Goal: Information Seeking & Learning: Learn about a topic

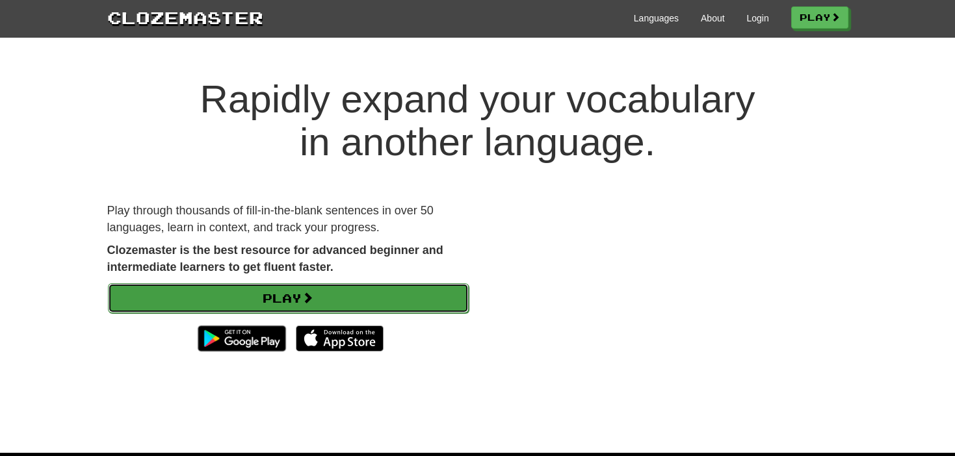
click at [415, 307] on link "Play" at bounding box center [288, 298] width 361 height 30
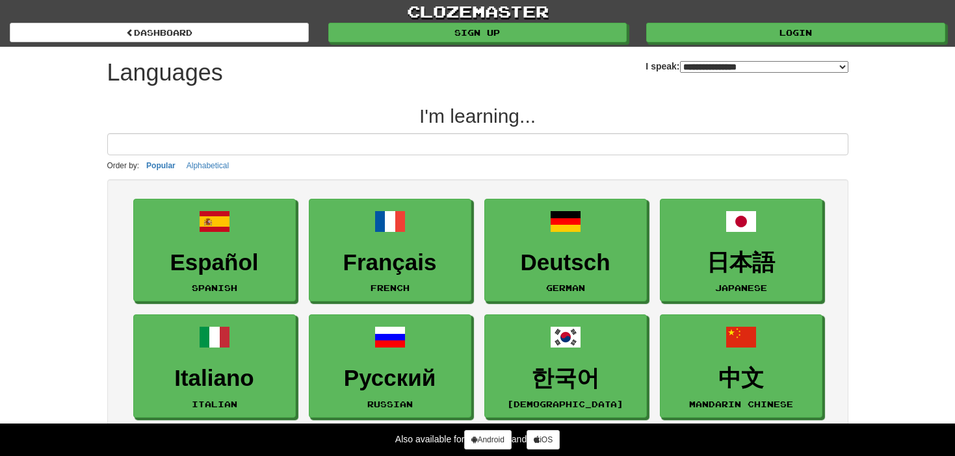
select select "*******"
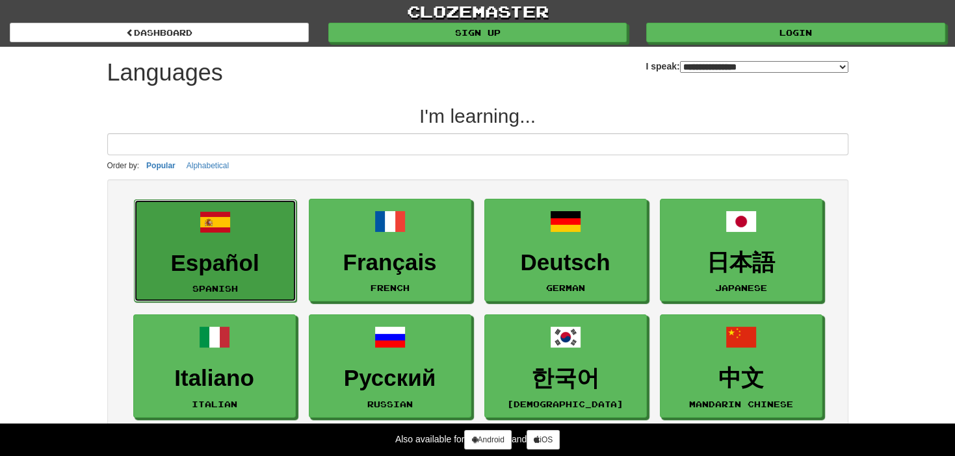
click at [223, 254] on h3 "Español" at bounding box center [215, 263] width 148 height 25
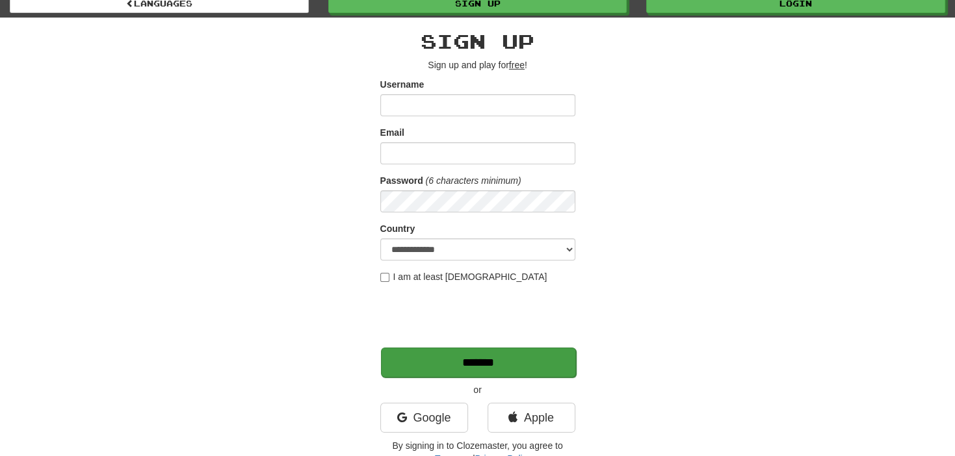
scroll to position [109, 0]
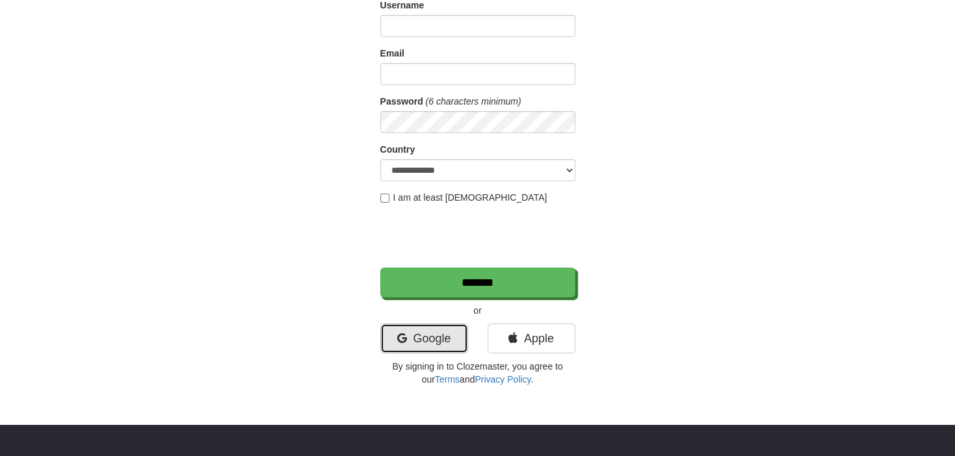
click at [431, 328] on link "Google" at bounding box center [424, 339] width 88 height 30
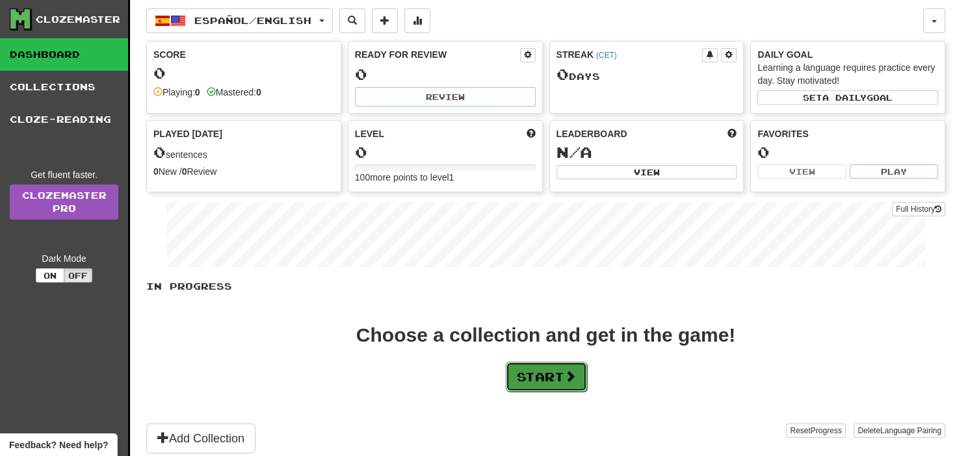
click at [565, 362] on button "Start" at bounding box center [546, 377] width 81 height 30
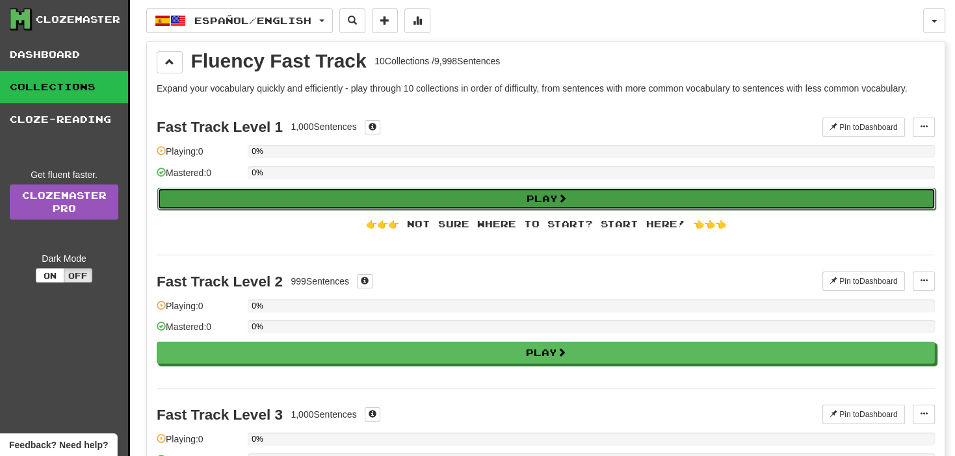
click at [521, 199] on button "Play" at bounding box center [546, 199] width 778 height 22
select select "**"
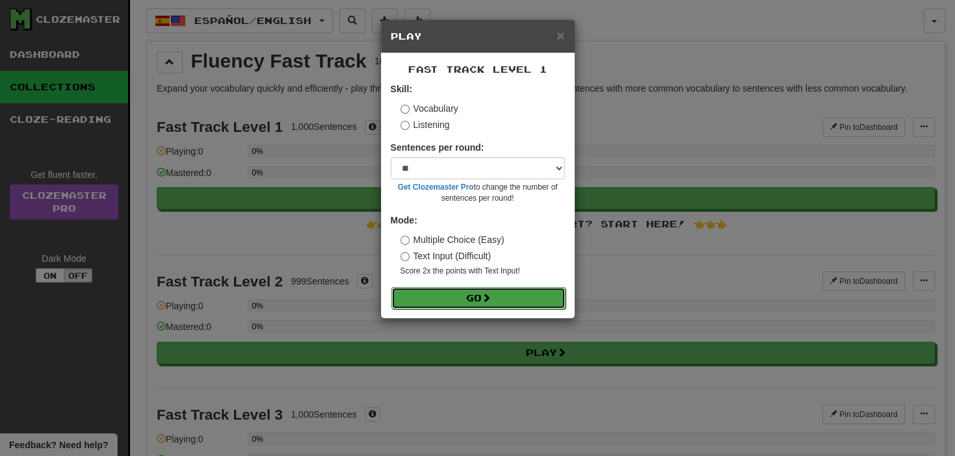
click at [454, 305] on button "Go" at bounding box center [478, 298] width 174 height 22
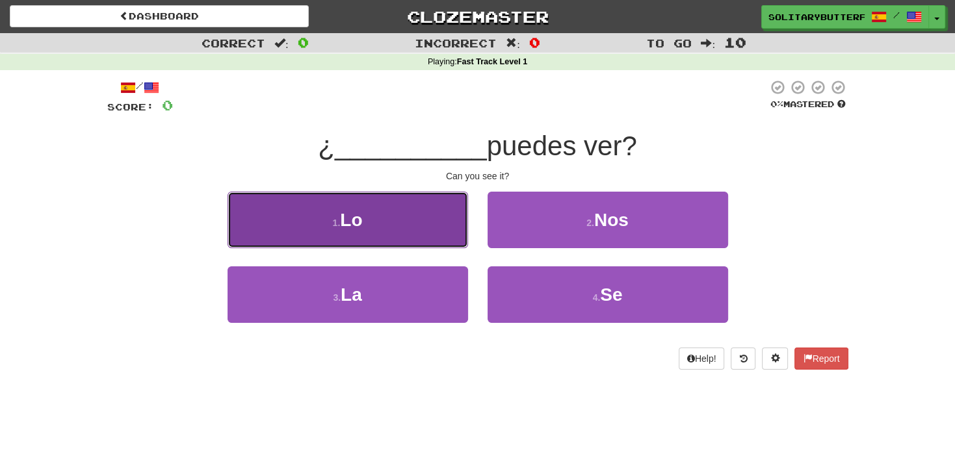
click at [408, 224] on button "1 . Lo" at bounding box center [347, 220] width 240 height 57
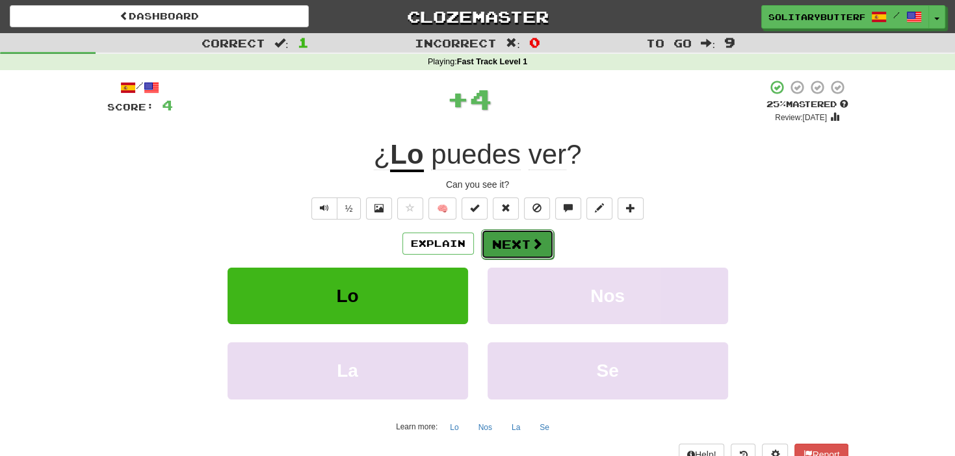
click at [512, 256] on button "Next" at bounding box center [517, 244] width 73 height 30
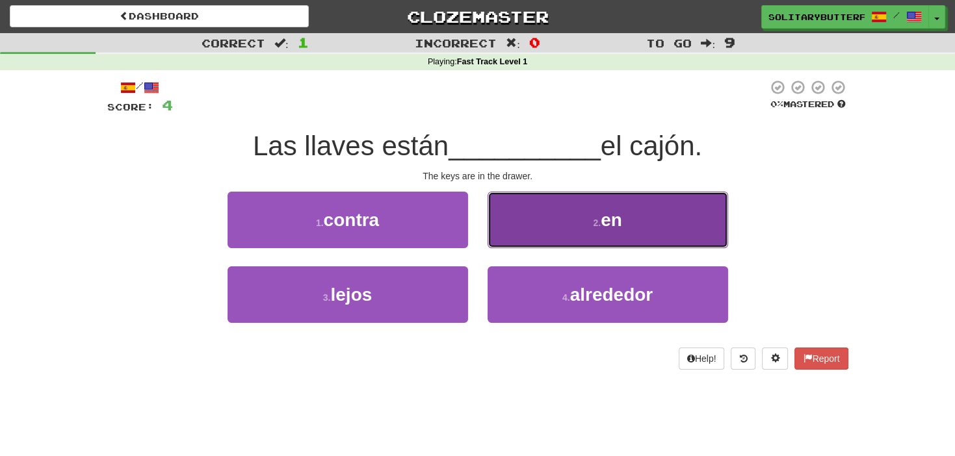
click at [581, 239] on button "2 . en" at bounding box center [607, 220] width 240 height 57
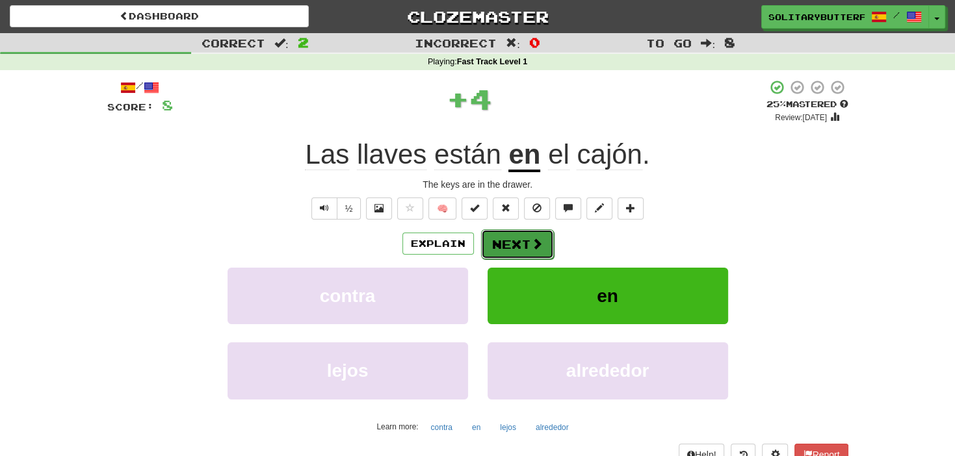
click at [528, 246] on button "Next" at bounding box center [517, 244] width 73 height 30
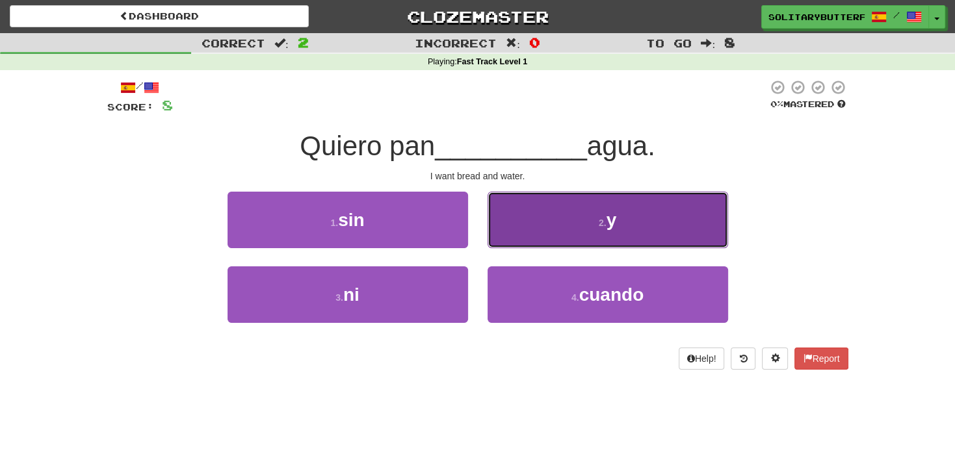
click at [592, 246] on button "2 . y" at bounding box center [607, 220] width 240 height 57
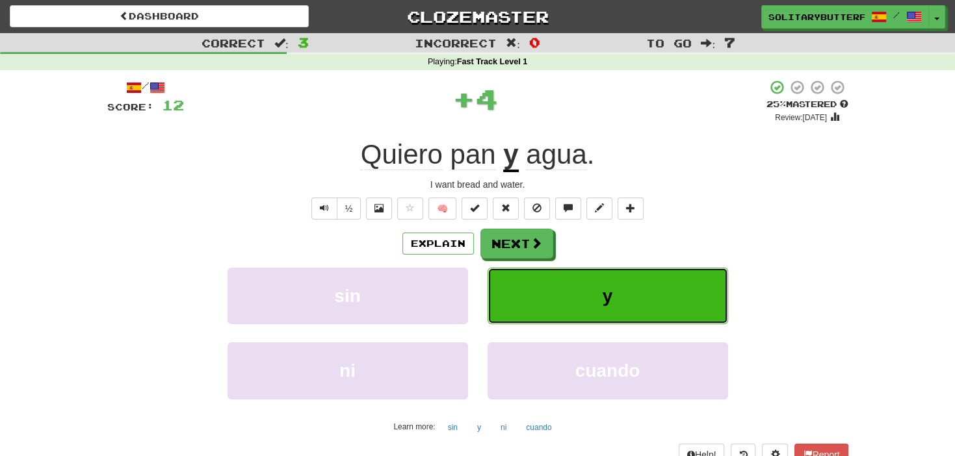
click at [542, 292] on button "y" at bounding box center [607, 296] width 240 height 57
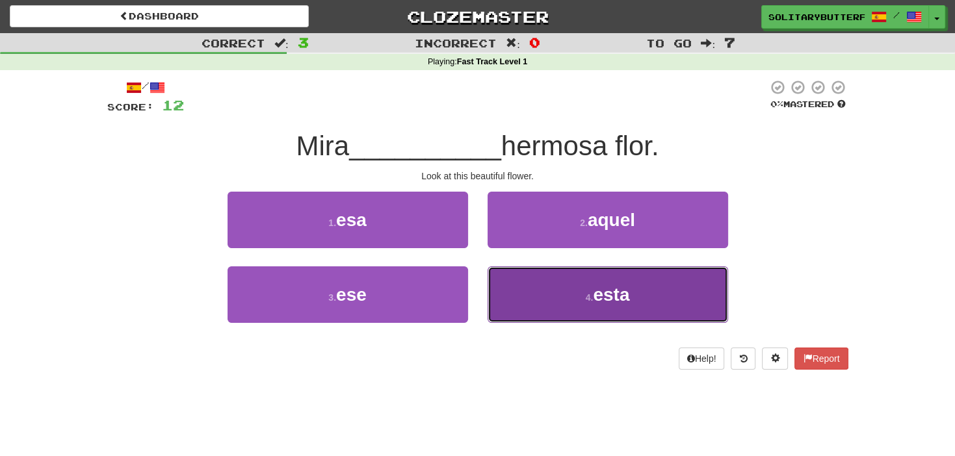
click at [575, 292] on button "4 . esta" at bounding box center [607, 294] width 240 height 57
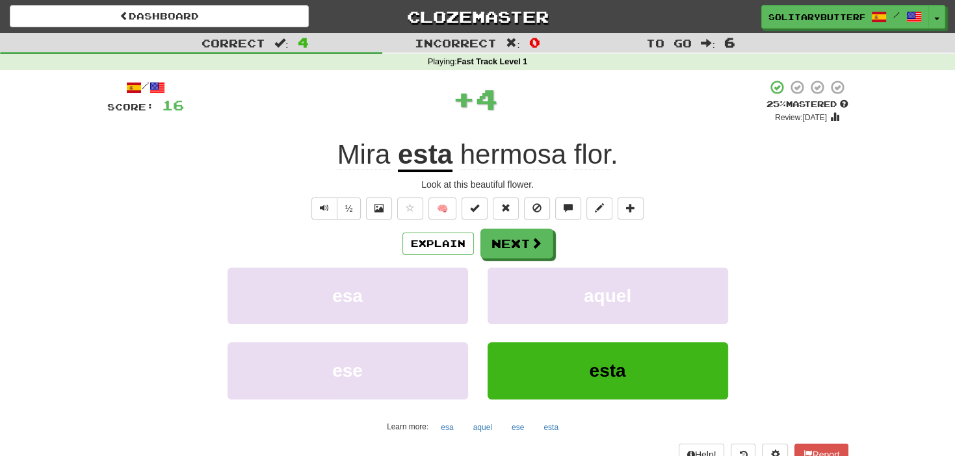
click at [513, 259] on div "Explain Next esa aquel ese esta Learn more: esa aquel ese esta" at bounding box center [477, 333] width 741 height 209
click at [507, 244] on button "Next" at bounding box center [517, 244] width 73 height 30
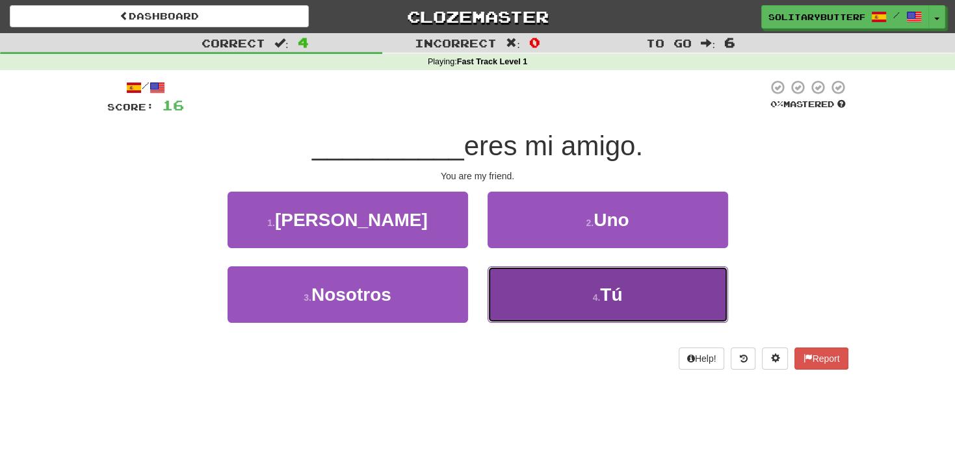
click at [555, 305] on button "4 . Tú" at bounding box center [607, 294] width 240 height 57
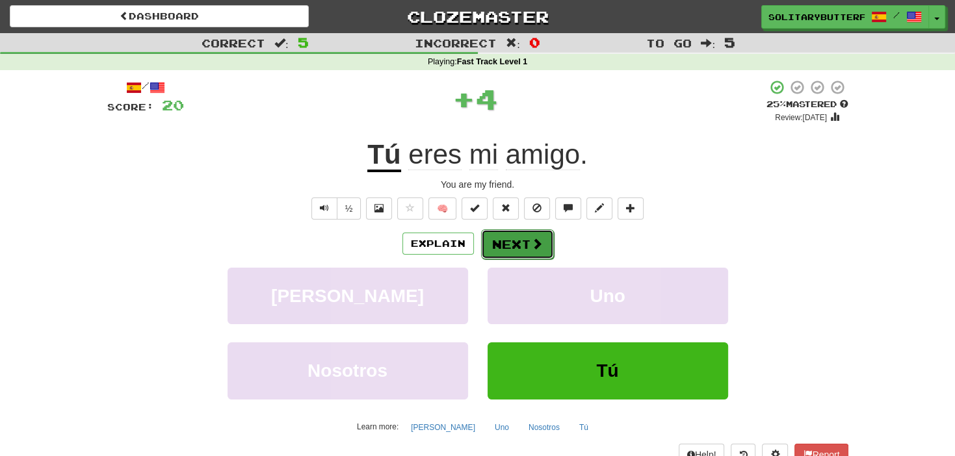
click at [521, 246] on button "Next" at bounding box center [517, 244] width 73 height 30
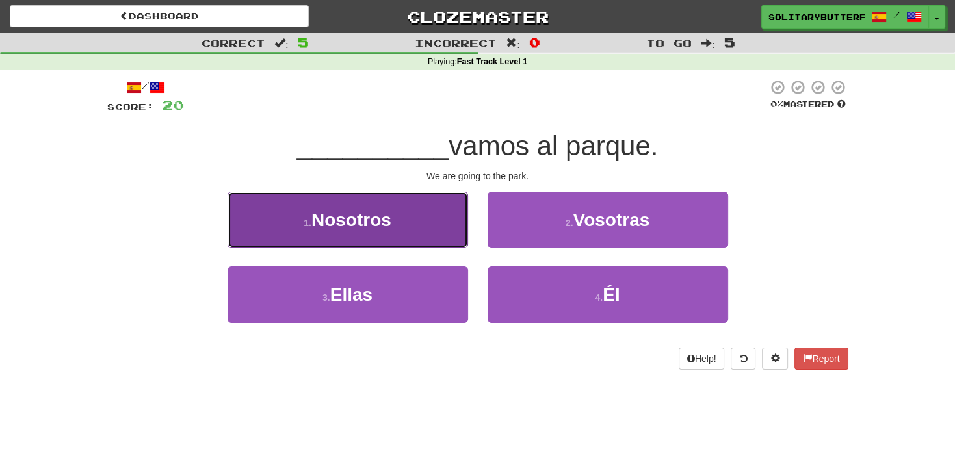
click at [438, 248] on button "1 . Nosotros" at bounding box center [347, 220] width 240 height 57
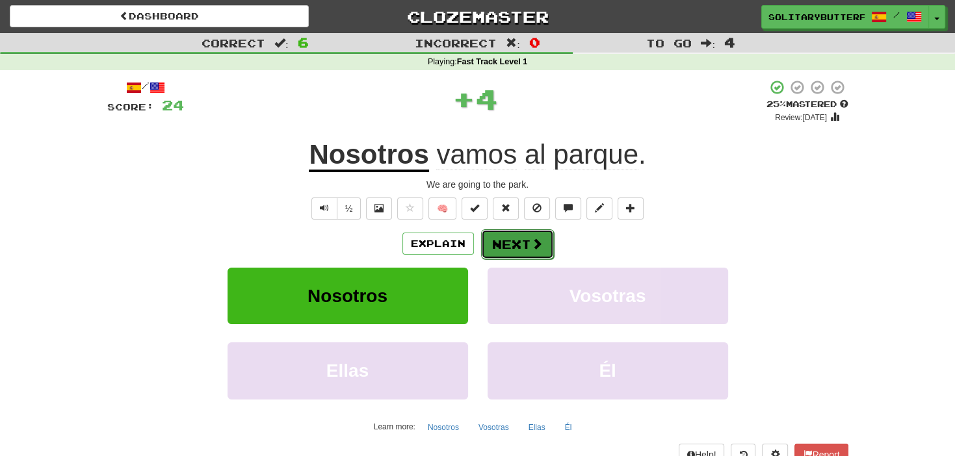
click at [494, 249] on button "Next" at bounding box center [517, 244] width 73 height 30
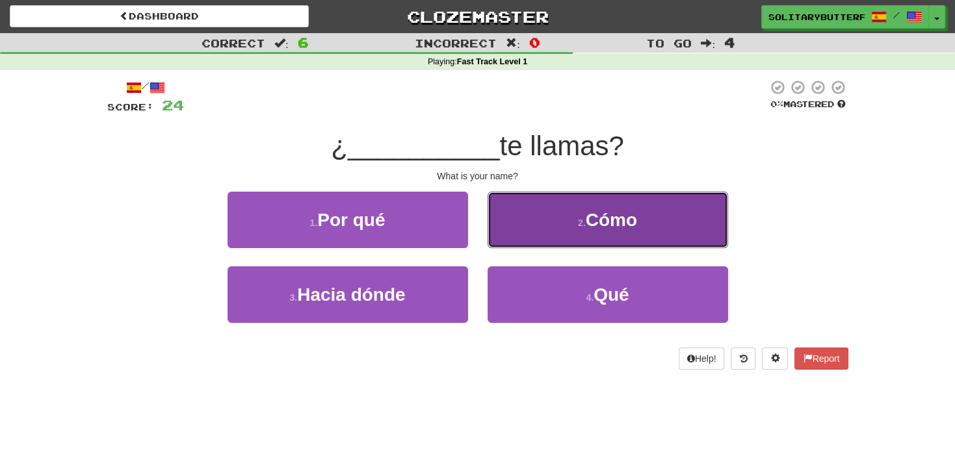
click at [586, 245] on button "2 . Cómo" at bounding box center [607, 220] width 240 height 57
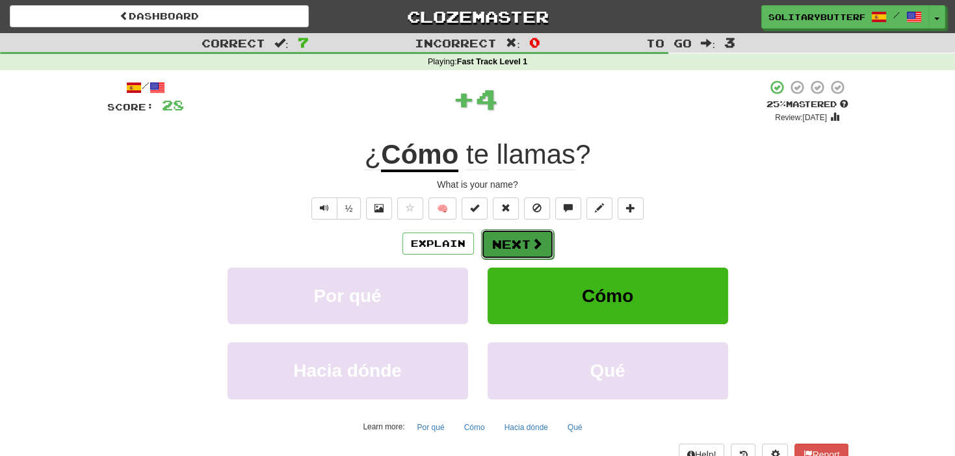
click at [518, 241] on button "Next" at bounding box center [517, 244] width 73 height 30
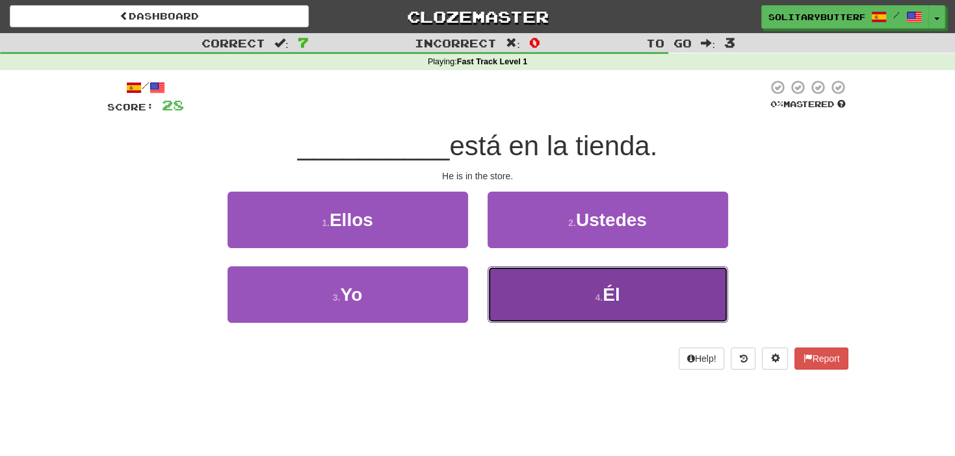
click at [527, 304] on button "4 . Él" at bounding box center [607, 294] width 240 height 57
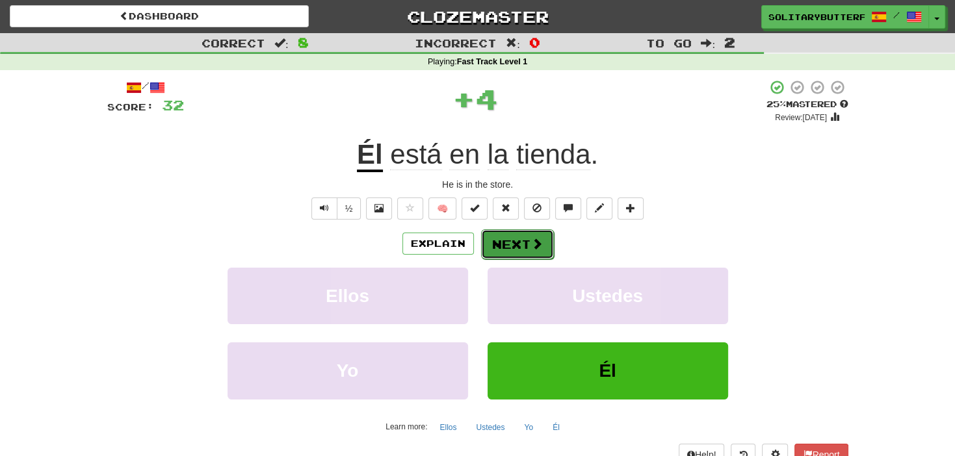
click at [542, 243] on button "Next" at bounding box center [517, 244] width 73 height 30
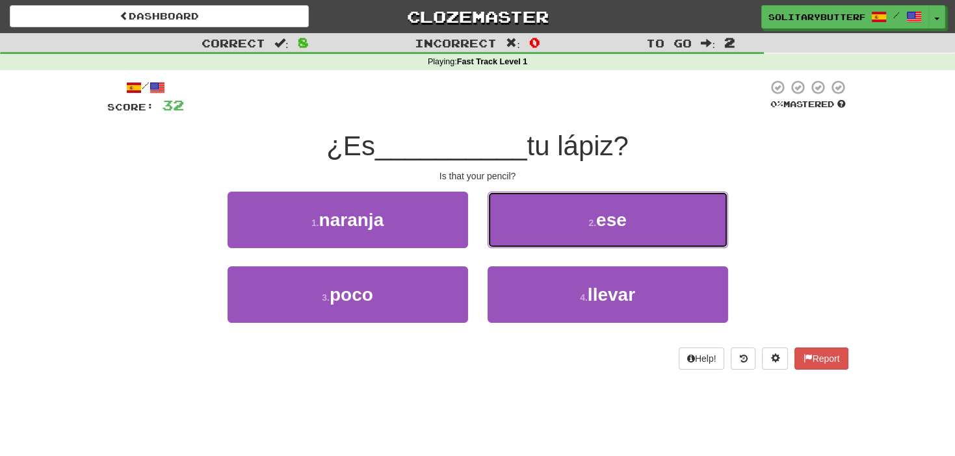
click at [542, 243] on button "2 . ese" at bounding box center [607, 220] width 240 height 57
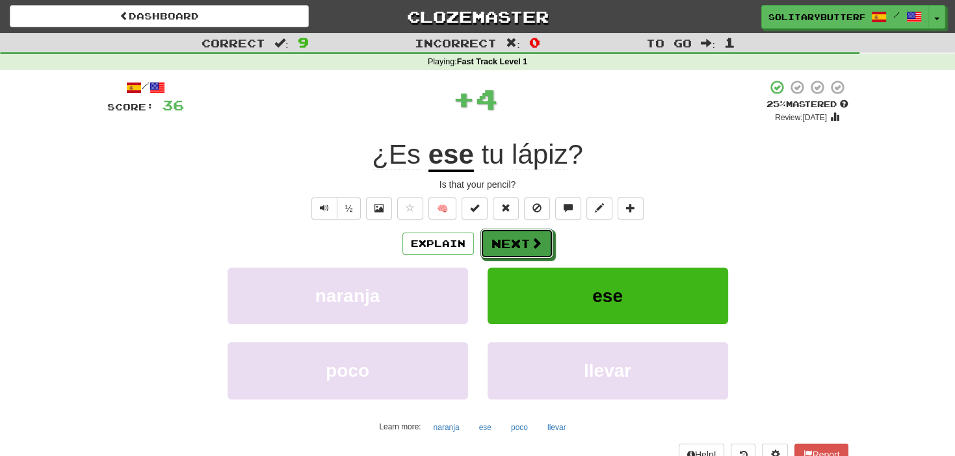
click at [542, 243] on button "Next" at bounding box center [516, 244] width 73 height 30
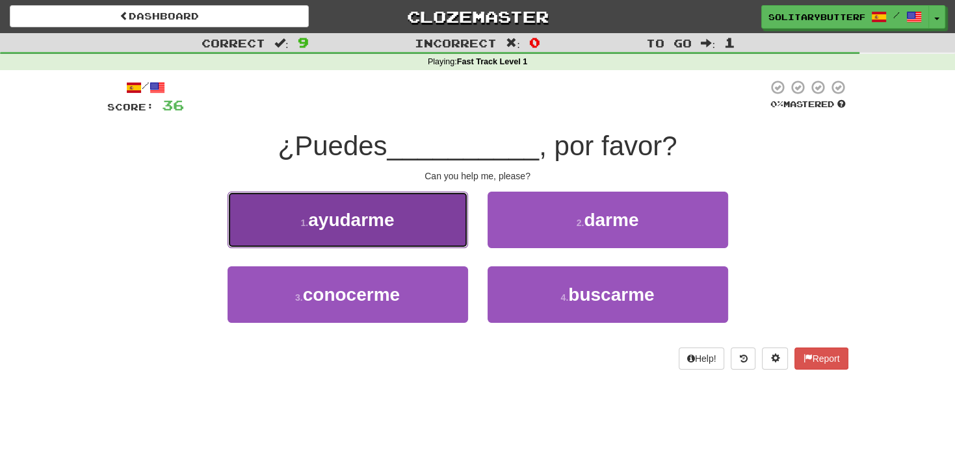
click at [415, 235] on button "1 . ayudarme" at bounding box center [347, 220] width 240 height 57
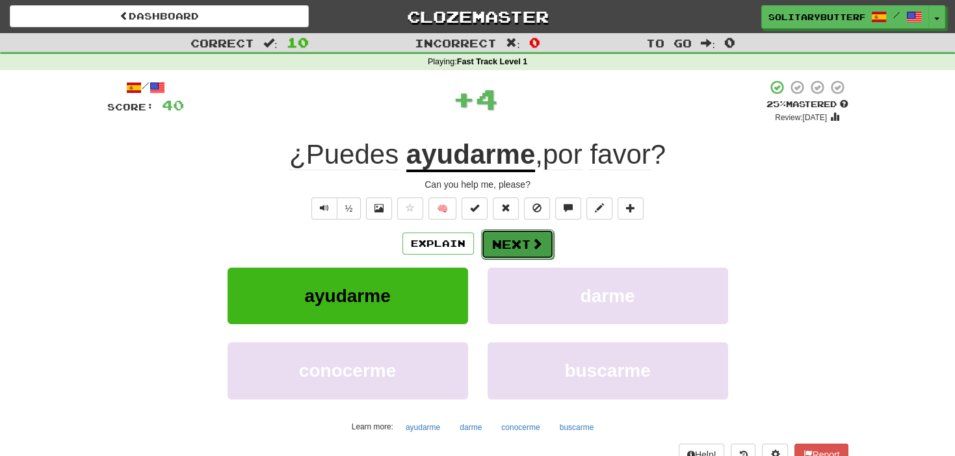
click at [506, 242] on button "Next" at bounding box center [517, 244] width 73 height 30
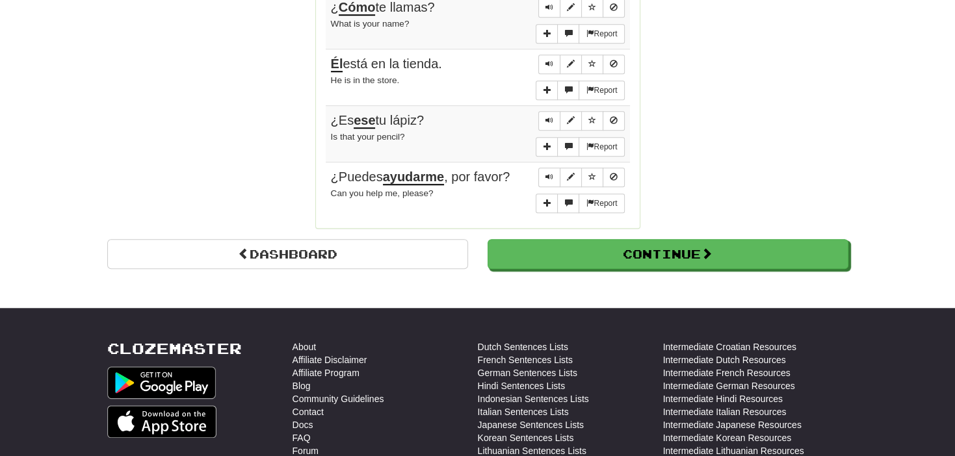
scroll to position [1124, 0]
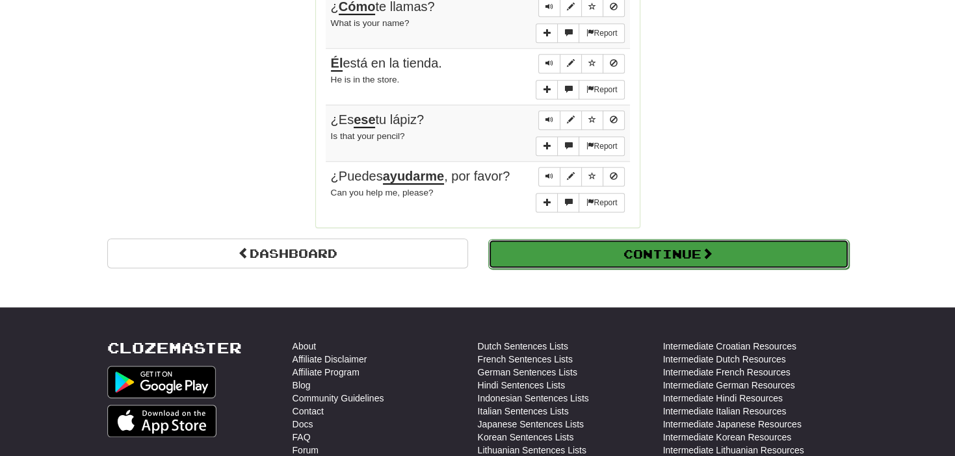
click at [563, 254] on button "Continue" at bounding box center [668, 254] width 361 height 30
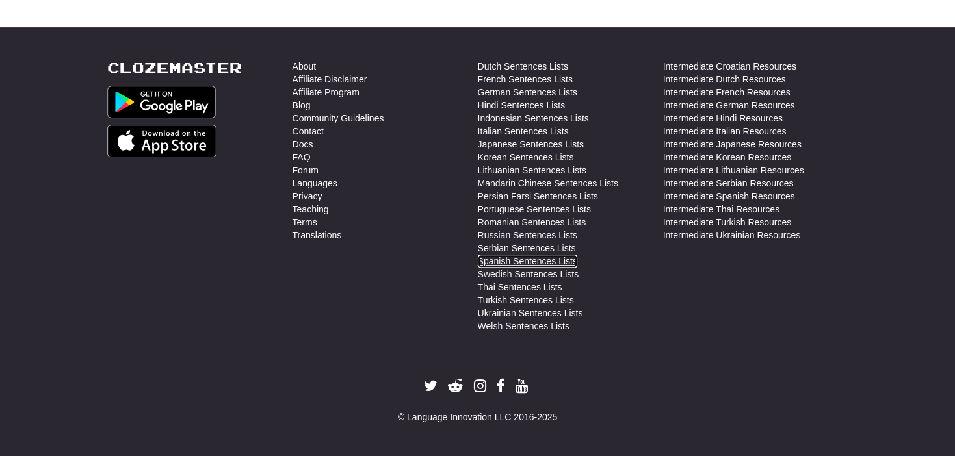
click at [563, 255] on link "Spanish Sentences Lists" at bounding box center [527, 261] width 99 height 13
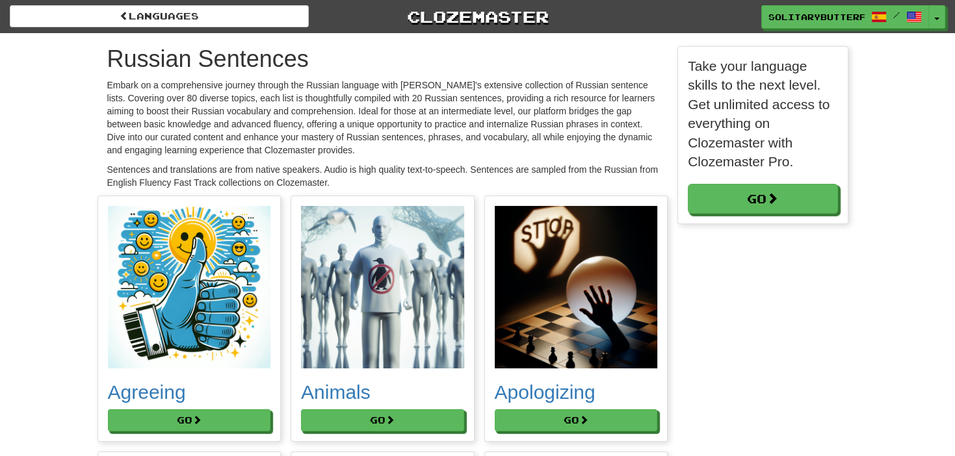
scroll to position [7416, 760]
